Goal: Information Seeking & Learning: Learn about a topic

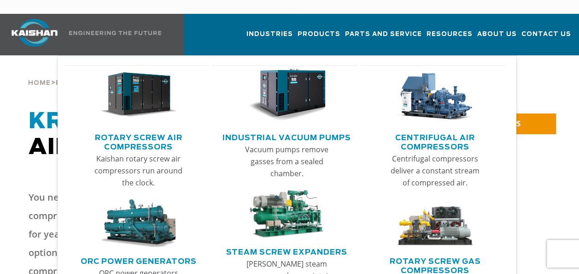
click at [153, 129] on link "Rotary Screw Air Compressors" at bounding box center [138, 140] width 141 height 23
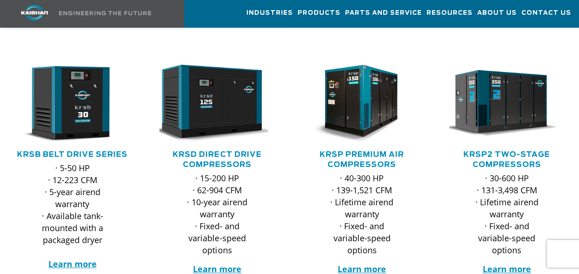
scroll to position [138, 0]
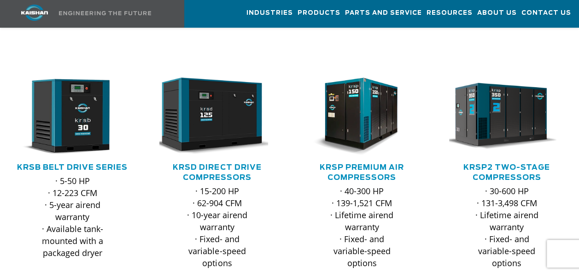
drag, startPoint x: 261, startPoint y: 157, endPoint x: 214, endPoint y: 255, distance: 109.0
click at [357, 164] on link "KRSP Premium Air Compressors" at bounding box center [362, 173] width 84 height 18
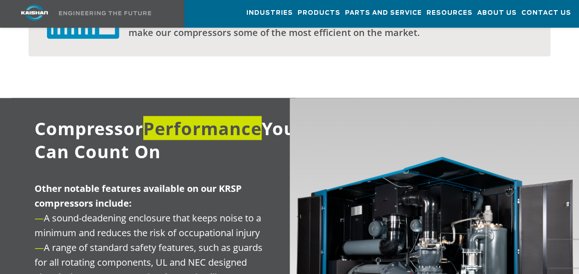
scroll to position [823, 0]
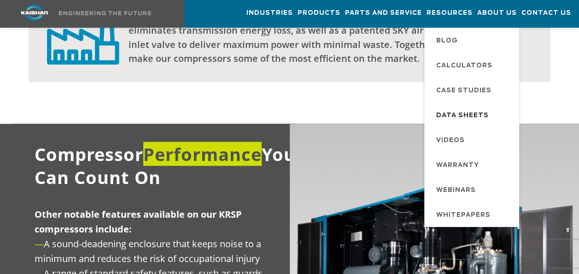
click at [464, 115] on span "Data Sheets" at bounding box center [462, 116] width 53 height 16
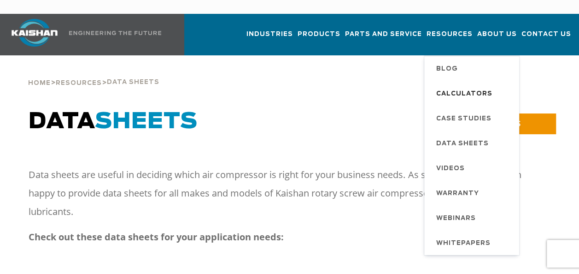
click at [477, 86] on span "Calculators" at bounding box center [464, 94] width 56 height 16
click at [465, 86] on span "Calculators" at bounding box center [464, 94] width 56 height 16
